Goal: Check status: Check status

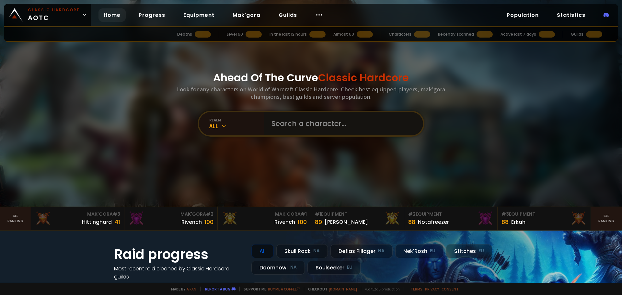
click at [287, 124] on input "text" at bounding box center [342, 123] width 148 height 23
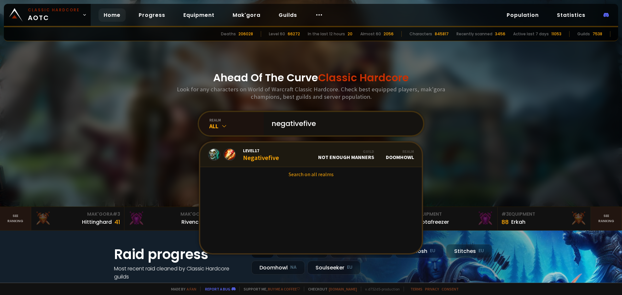
type input "negativefive"
click at [271, 159] on div "Level 17 Negativefive" at bounding box center [261, 155] width 36 height 14
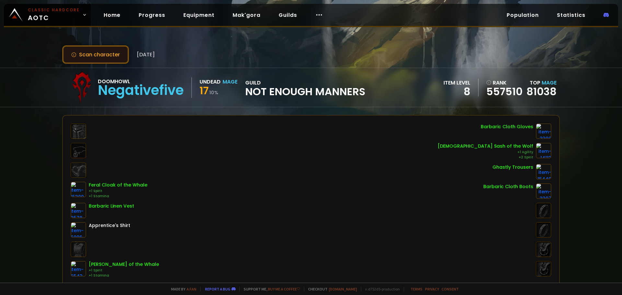
click at [98, 50] on button "Scan character" at bounding box center [95, 54] width 67 height 18
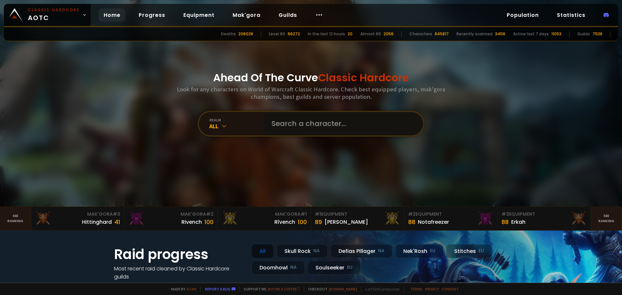
click at [292, 127] on input "text" at bounding box center [342, 123] width 148 height 23
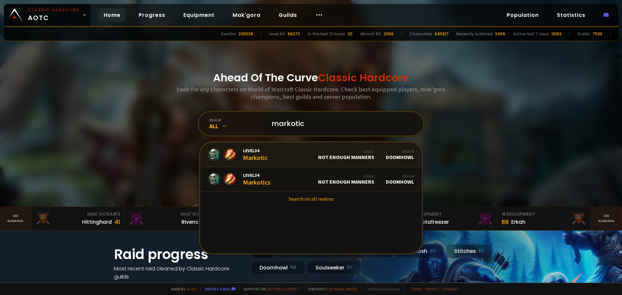
type input "markotic"
click at [271, 161] on link "Level 34 Markotic Guild Not Enough Manners Realm Doomhowl" at bounding box center [311, 155] width 222 height 25
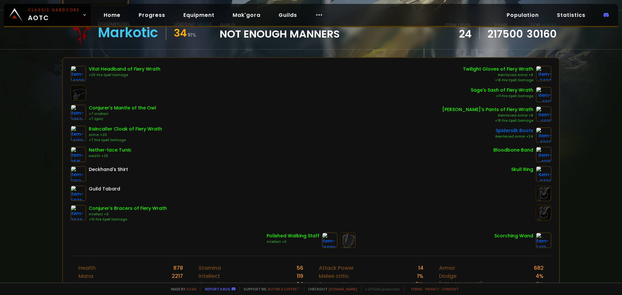
scroll to position [65, 0]
